Goal: Task Accomplishment & Management: Manage account settings

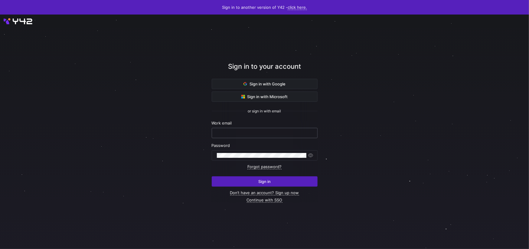
click at [232, 132] on input "text" at bounding box center [265, 132] width 96 height 5
paste input "[PERSON_NAME][EMAIL_ADDRESS][DOMAIN_NAME]"
type input "[PERSON_NAME][EMAIL_ADDRESS][DOMAIN_NAME]"
click at [238, 152] on div at bounding box center [262, 155] width 90 height 10
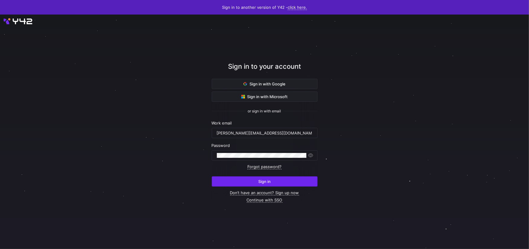
click at [227, 182] on span "submit" at bounding box center [264, 181] width 105 height 10
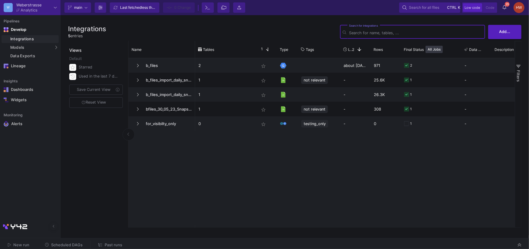
click at [109, 245] on span "Past runs" at bounding box center [114, 244] width 18 height 5
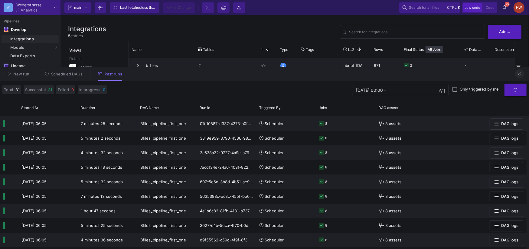
click at [519, 75] on icon at bounding box center [519, 74] width 3 height 4
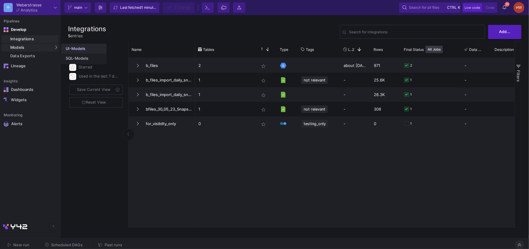
click at [87, 47] on link "UI-Models" at bounding box center [83, 49] width 45 height 10
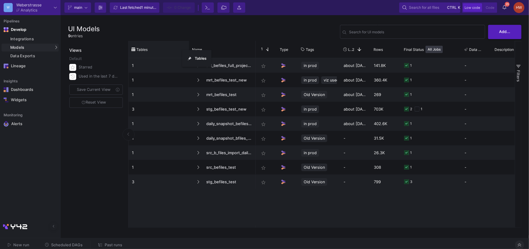
drag, startPoint x: 195, startPoint y: 50, endPoint x: 184, endPoint y: 54, distance: 11.5
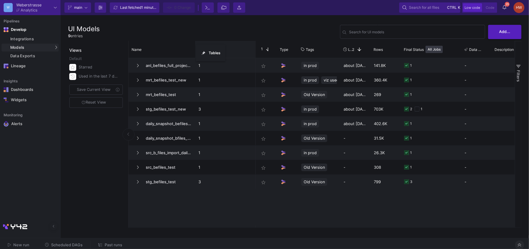
drag, startPoint x: 164, startPoint y: 49, endPoint x: 201, endPoint y: 49, distance: 37.2
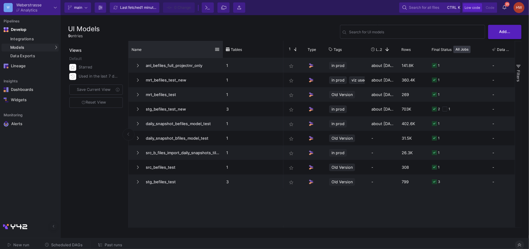
drag, startPoint x: 195, startPoint y: 48, endPoint x: 224, endPoint y: 50, distance: 29.1
click at [224, 50] on div at bounding box center [223, 49] width 2 height 17
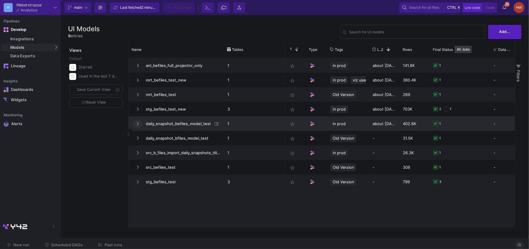
click at [138, 124] on icon at bounding box center [137, 124] width 2 height 4
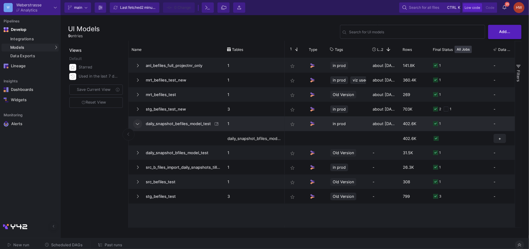
click at [180, 123] on span "daily_snapshot_befiles_model_test" at bounding box center [177, 123] width 70 height 14
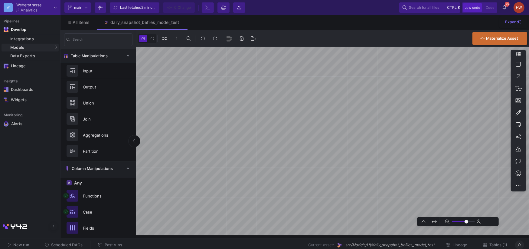
type input "-13"
click at [518, 245] on button at bounding box center [519, 244] width 9 height 9
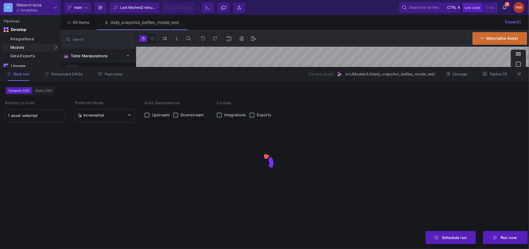
type input "-13"
click at [497, 77] on button "Tables (1)" at bounding box center [495, 73] width 39 height 9
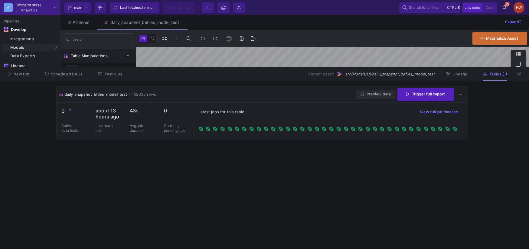
click at [364, 94] on span "Preview data" at bounding box center [376, 94] width 30 height 5
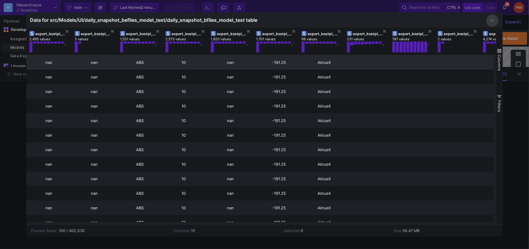
scroll to position [0, 213]
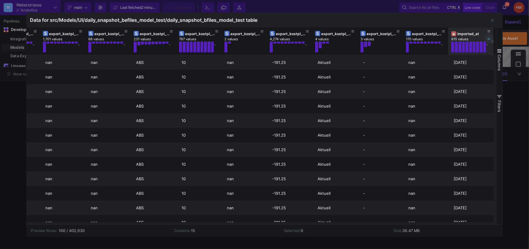
click at [489, 40] on icon at bounding box center [489, 38] width 3 height 3
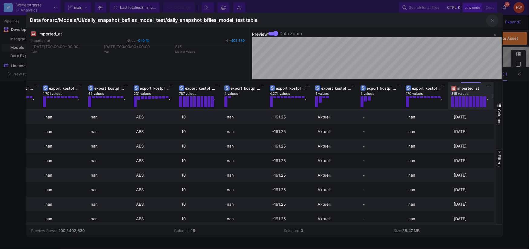
click at [492, 20] on icon "button" at bounding box center [492, 20] width 2 height 4
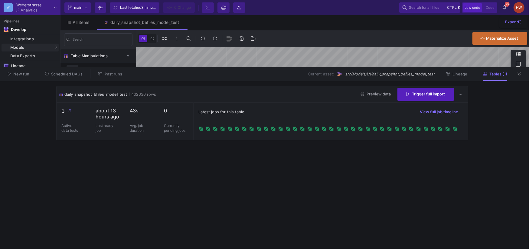
click at [520, 74] on icon at bounding box center [519, 74] width 3 height 4
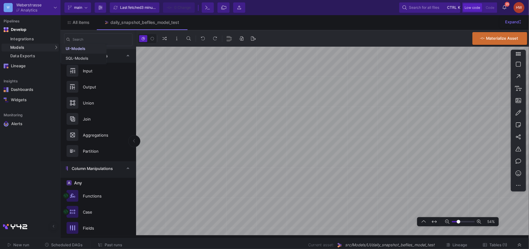
click at [73, 52] on link "UI-Models" at bounding box center [83, 49] width 45 height 10
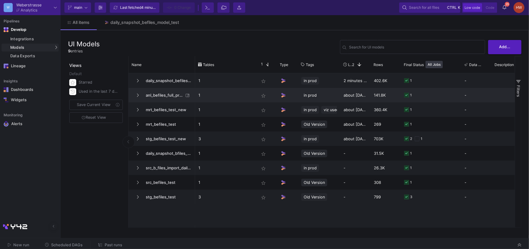
click at [170, 93] on span "anl_befiles_full_projectnr_only" at bounding box center [162, 95] width 41 height 14
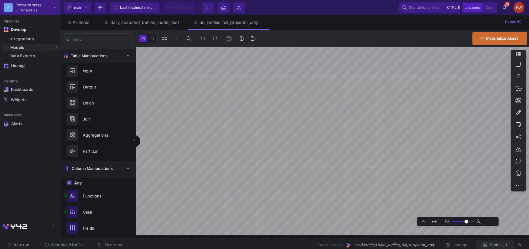
click at [492, 245] on span "Tables (1)" at bounding box center [498, 244] width 18 height 5
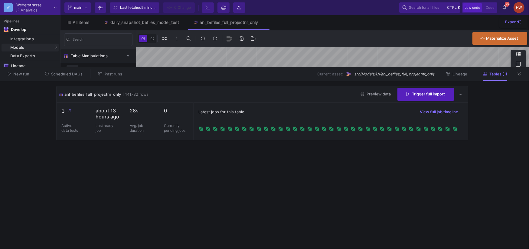
type input "0"
click at [374, 92] on span "Preview data" at bounding box center [376, 94] width 30 height 5
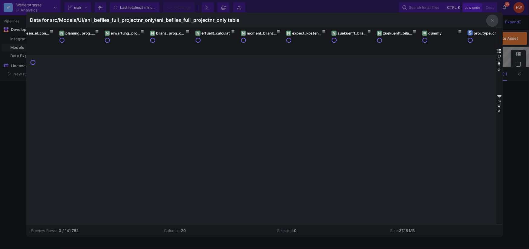
scroll to position [0, 426]
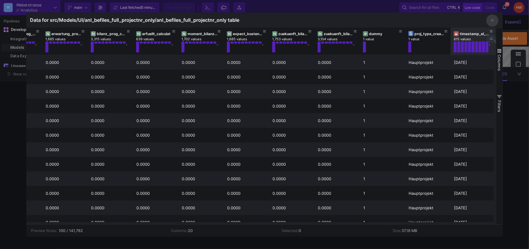
click at [493, 39] on button at bounding box center [491, 38] width 9 height 9
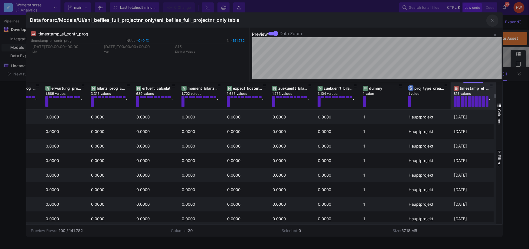
click at [493, 21] on icon "button" at bounding box center [492, 20] width 2 height 2
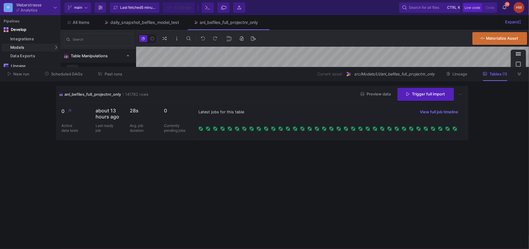
click at [521, 74] on icon at bounding box center [519, 73] width 3 height 3
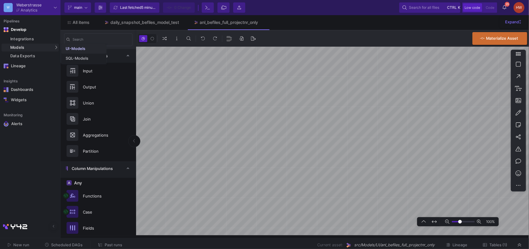
click at [78, 47] on div "UI-Models" at bounding box center [76, 48] width 20 height 5
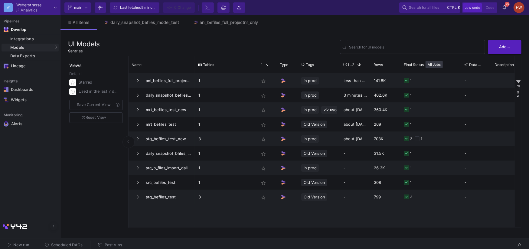
click at [105, 243] on span "Past runs" at bounding box center [114, 244] width 18 height 5
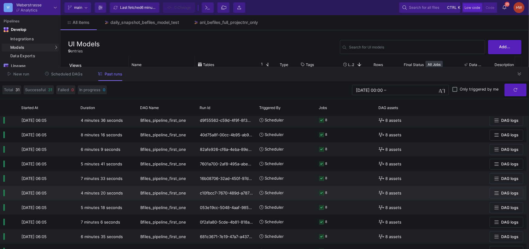
scroll to position [127, 0]
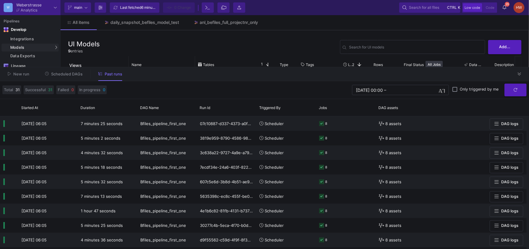
click at [519, 74] on icon at bounding box center [519, 73] width 3 height 3
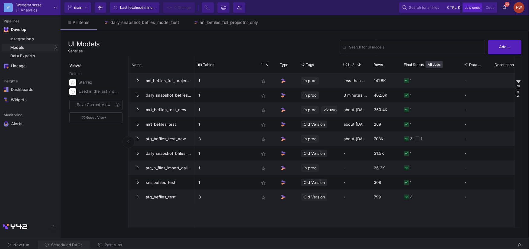
click at [57, 244] on span "Scheduled DAGs" at bounding box center [66, 244] width 31 height 5
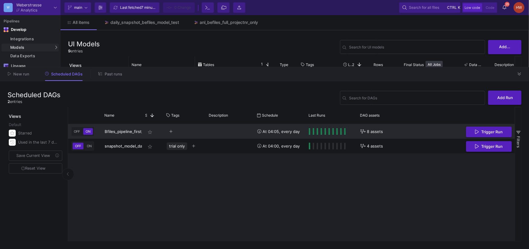
click at [78, 133] on span "OFF" at bounding box center [77, 131] width 8 height 4
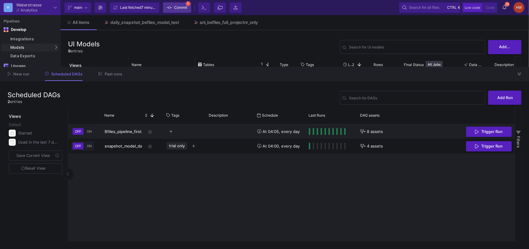
click at [174, 6] on span "Commit" at bounding box center [177, 7] width 21 height 9
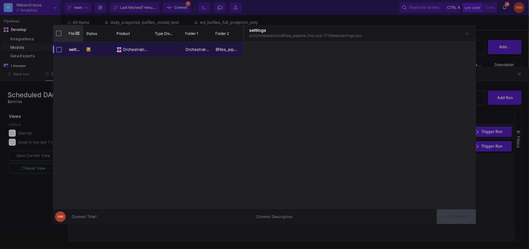
click at [60, 34] on input "Press Space to toggle all rows selection (unchecked)" at bounding box center [58, 33] width 5 height 5
checkbox input "true"
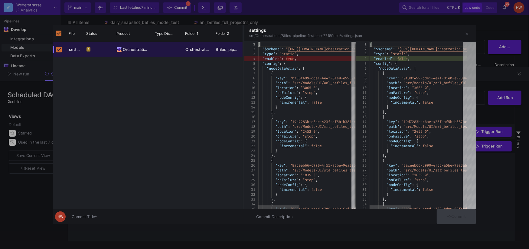
click at [87, 218] on input "Commit Title *" at bounding box center [160, 216] width 177 height 5
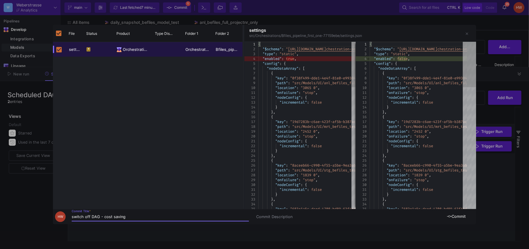
drag, startPoint x: 128, startPoint y: 216, endPoint x: 101, endPoint y: 215, distance: 26.6
click at [101, 215] on input "switch off DAG - cost saving" at bounding box center [160, 216] width 177 height 5
click at [136, 217] on input "switch off DAG - cost saving" at bounding box center [160, 216] width 177 height 5
drag, startPoint x: 133, startPoint y: 217, endPoint x: 97, endPoint y: 216, distance: 36.0
click at [97, 216] on input "switch off DAG - cost saving" at bounding box center [160, 216] width 177 height 5
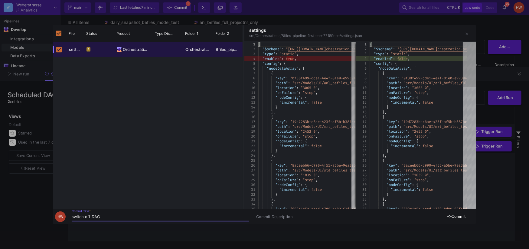
type input "switch off DAG"
click at [457, 218] on span "Commit" at bounding box center [456, 216] width 19 height 5
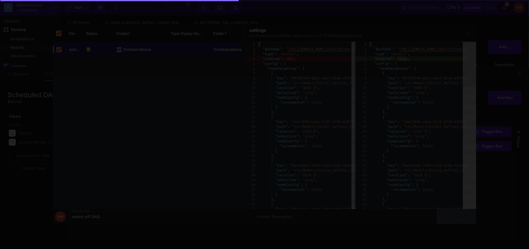
checkbox input "false"
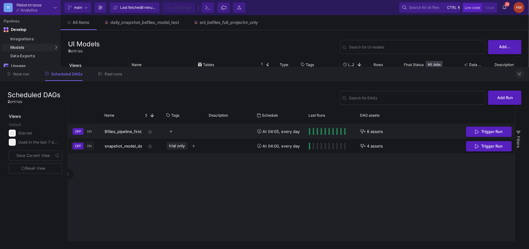
click at [521, 77] on button at bounding box center [519, 73] width 9 height 9
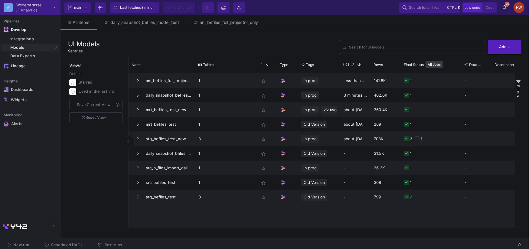
click at [111, 181] on div "Views Default Starred Used in the last 7 days Save Current View Reset View" at bounding box center [96, 142] width 57 height 172
click at [447, 21] on div "All items daily_snapshot_befiles_model_test anl_befiles_full_projectnr_only" at bounding box center [294, 22] width 469 height 15
click at [519, 9] on div "HW" at bounding box center [519, 7] width 11 height 11
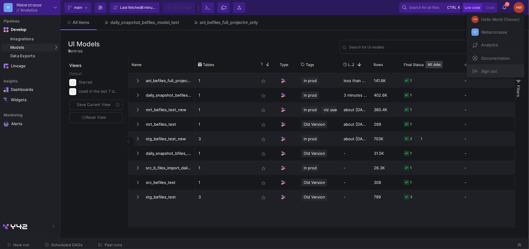
click at [489, 72] on span "Sign out" at bounding box center [488, 71] width 18 height 9
